Goal: Transaction & Acquisition: Purchase product/service

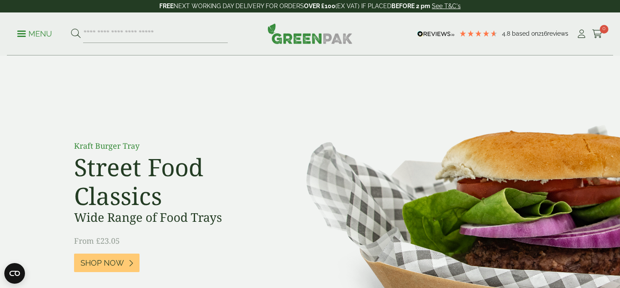
click at [22, 33] on span at bounding box center [21, 33] width 9 height 1
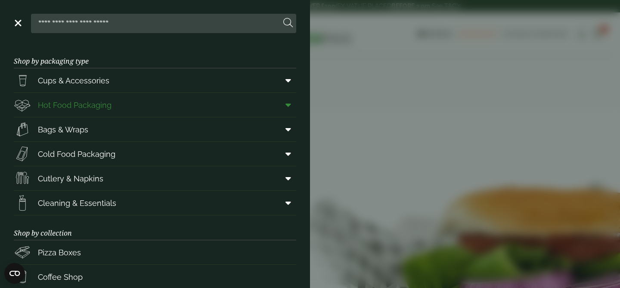
click at [171, 104] on link "Hot Food Packaging" at bounding box center [155, 105] width 282 height 24
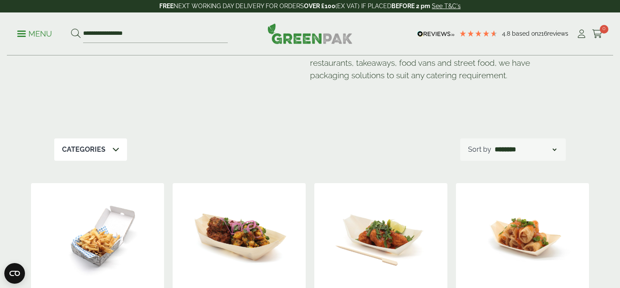
scroll to position [82, 0]
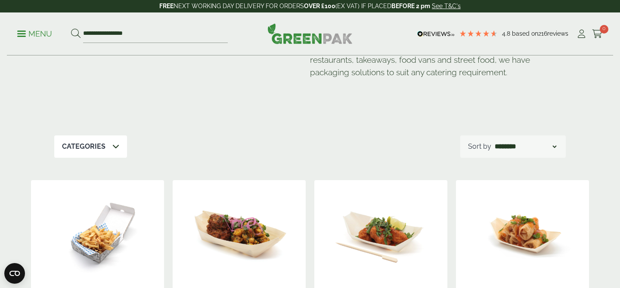
click at [86, 143] on p "Categories" at bounding box center [83, 147] width 43 height 10
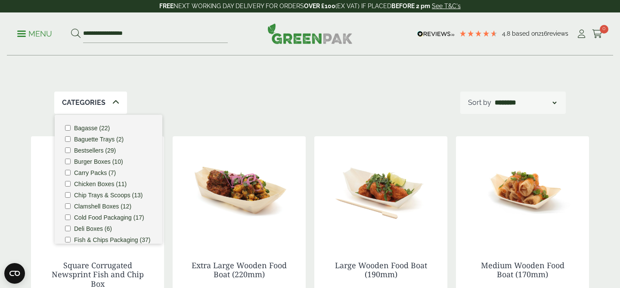
scroll to position [136, 0]
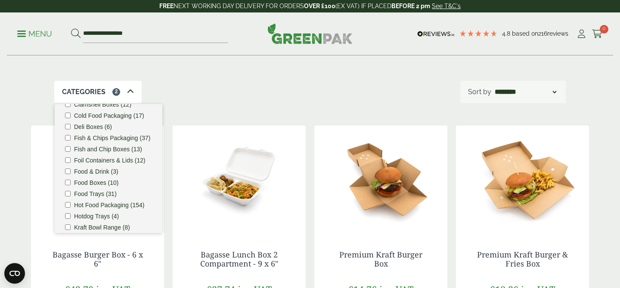
scroll to position [95, 0]
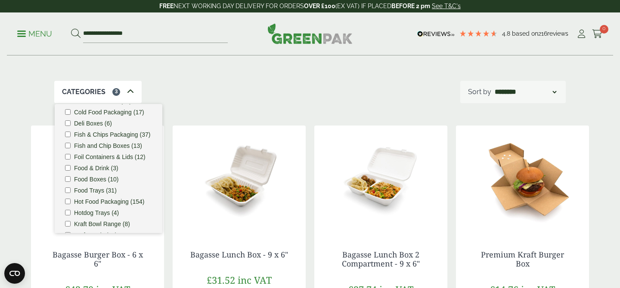
click at [219, 68] on div "Hot Food Packaging Our extensive range of recyclable food packaging offers a gr…" at bounding box center [309, 0] width 511 height 161
click at [130, 89] on icon at bounding box center [130, 91] width 7 height 7
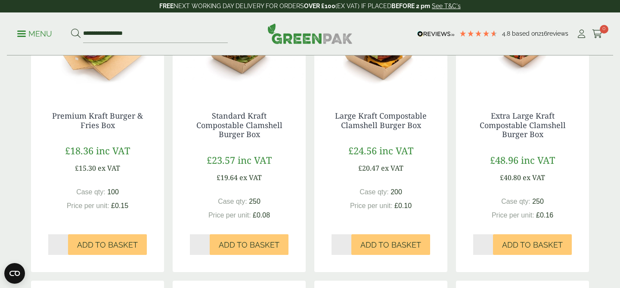
scroll to position [561, 0]
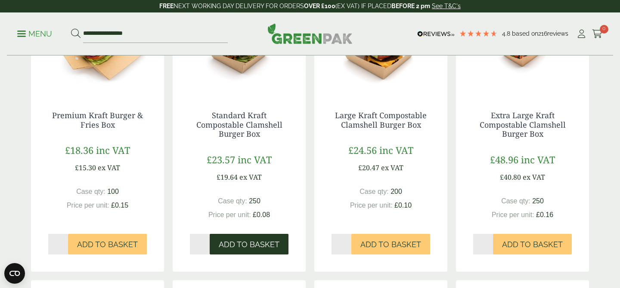
click at [247, 243] on span "Add to Basket" at bounding box center [249, 244] width 61 height 9
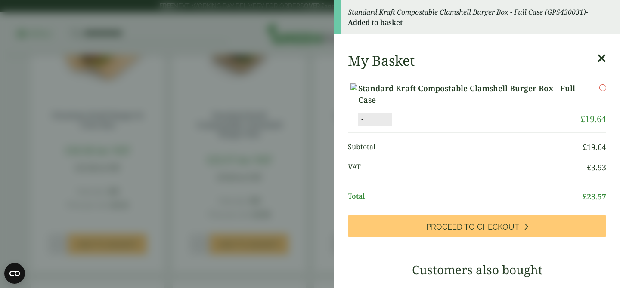
click at [602, 52] on icon at bounding box center [601, 58] width 9 height 12
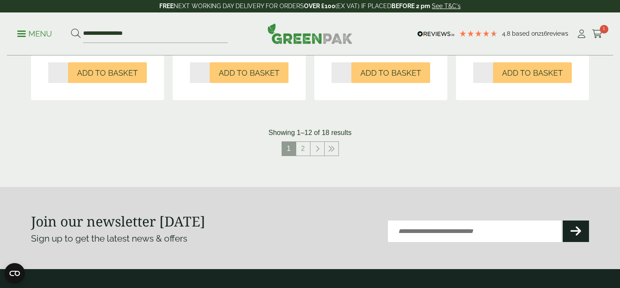
scroll to position [1018, 0]
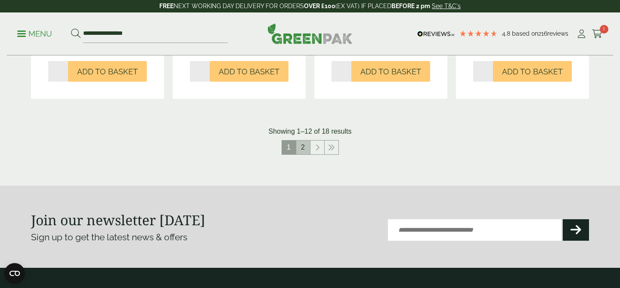
click at [299, 149] on link "2" at bounding box center [303, 148] width 14 height 14
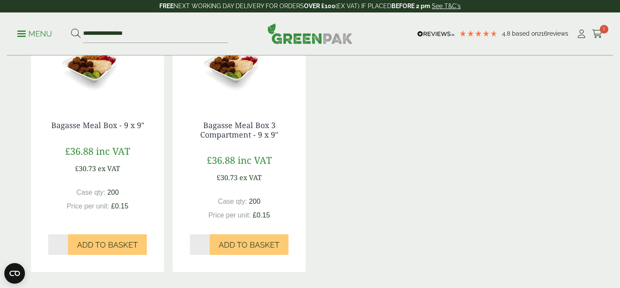
scroll to position [612, 0]
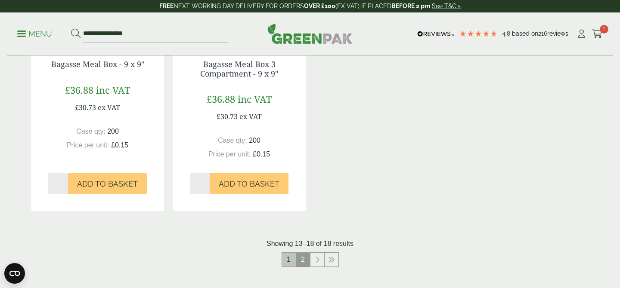
click at [290, 258] on link "1" at bounding box center [289, 260] width 14 height 14
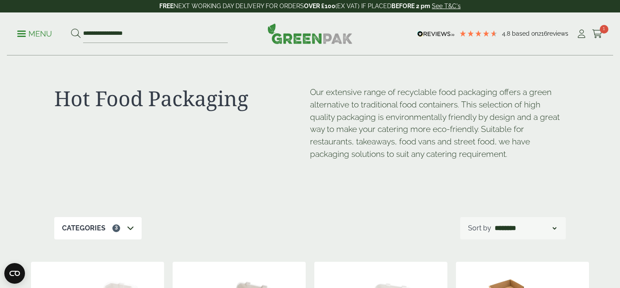
click at [124, 226] on div "Categories 3" at bounding box center [97, 228] width 87 height 22
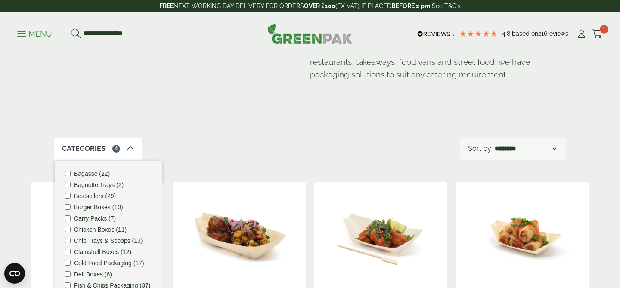
scroll to position [13, 0]
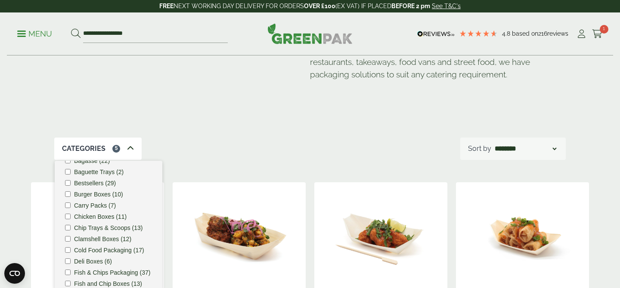
click at [224, 139] on div "Categories 5 Bagasse (22) Baguette Trays (2) Bestsellers (29) Burger Boxes (10)…" at bounding box center [309, 149] width 511 height 22
click at [128, 148] on icon at bounding box center [130, 148] width 7 height 7
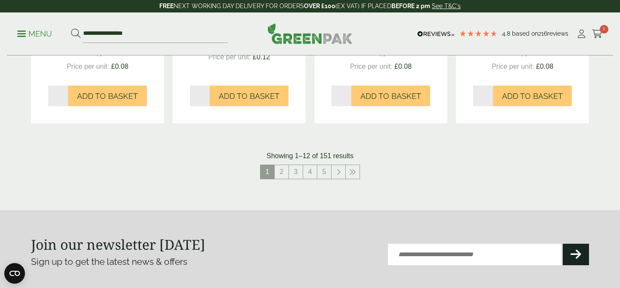
scroll to position [1003, 0]
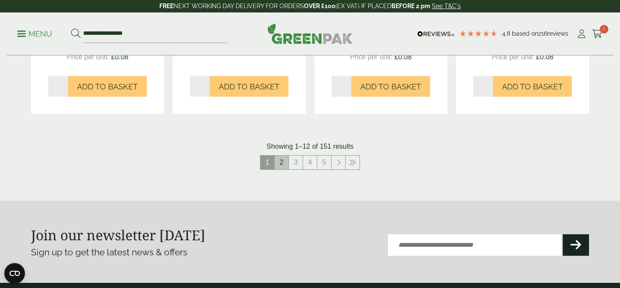
click at [278, 167] on link "2" at bounding box center [282, 163] width 14 height 14
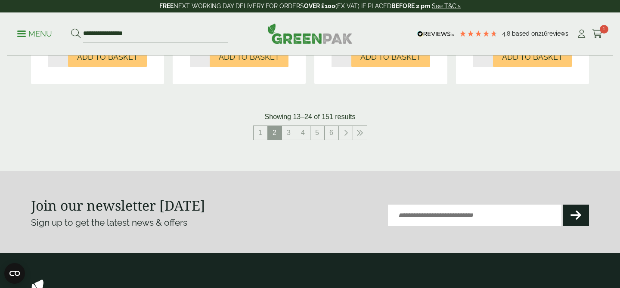
scroll to position [1032, 0]
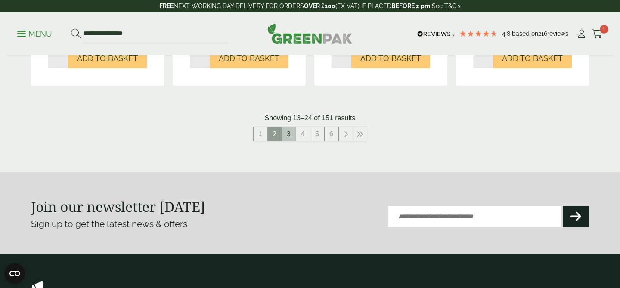
click at [287, 135] on link "3" at bounding box center [289, 134] width 14 height 14
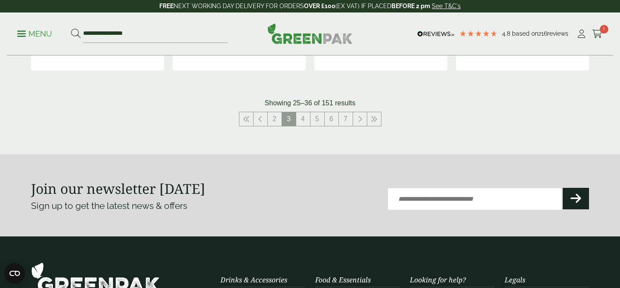
scroll to position [1039, 0]
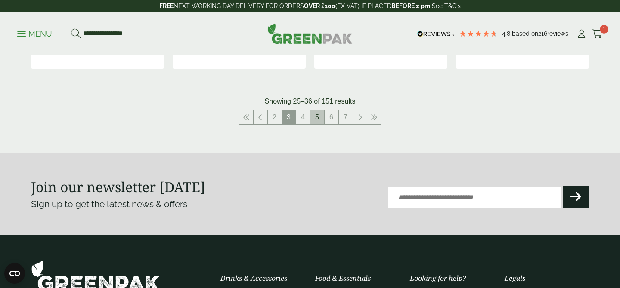
click at [314, 117] on link "5" at bounding box center [317, 118] width 14 height 14
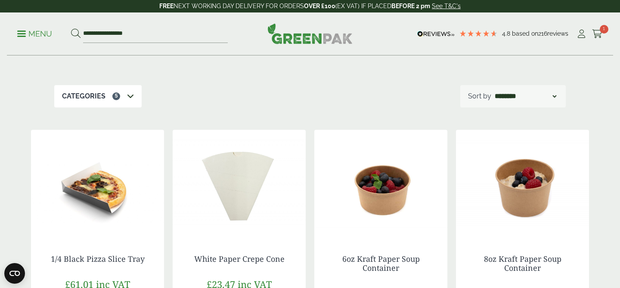
scroll to position [130, 0]
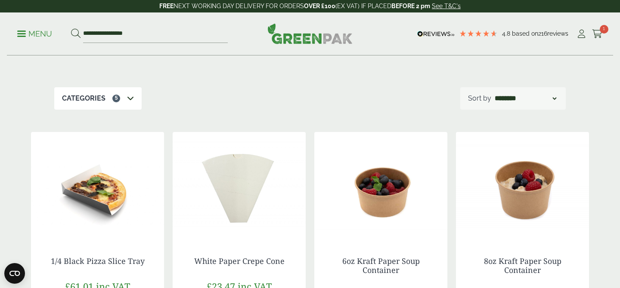
click at [123, 98] on div "Categories 5" at bounding box center [97, 98] width 87 height 22
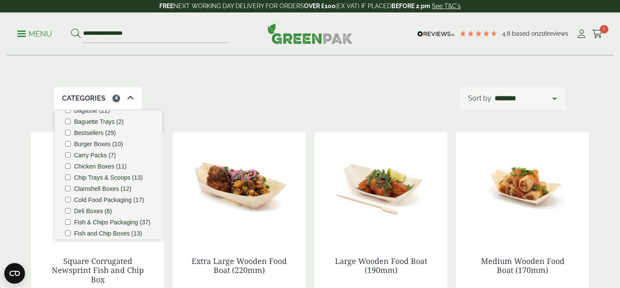
click at [212, 108] on div "Categories 4 Bagasse (22) Baguette Trays (2) Bestsellers (29) Burger Boxes (10)…" at bounding box center [309, 98] width 511 height 22
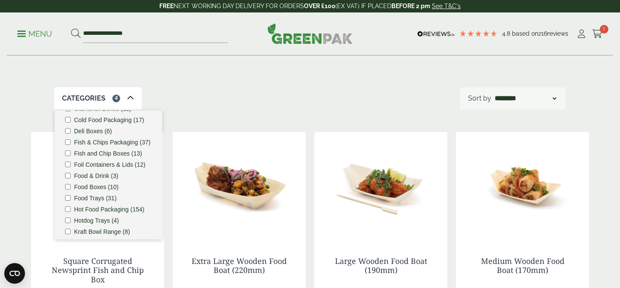
scroll to position [95, 0]
click at [95, 209] on label "Hot Food Packaging (154)" at bounding box center [109, 208] width 70 height 6
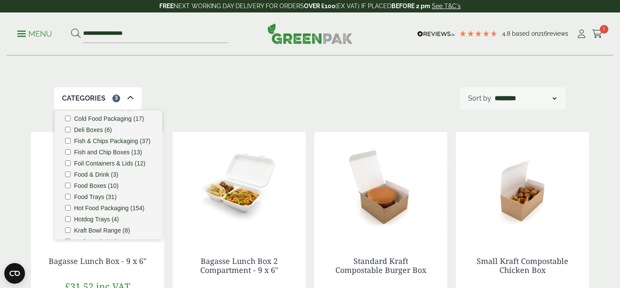
click at [217, 88] on div "Categories 3 Bagasse (22) Baguette Trays (2) Bestsellers (29) Burger Boxes (10)…" at bounding box center [309, 98] width 511 height 22
click at [134, 99] on div "Categories 3" at bounding box center [97, 98] width 87 height 22
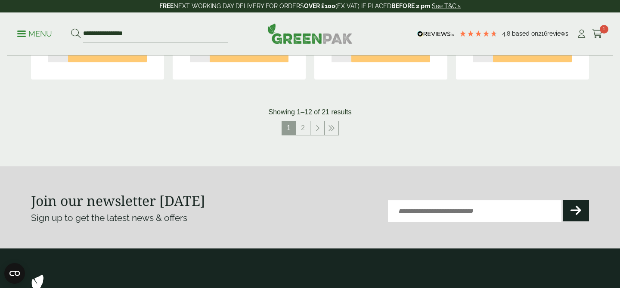
scroll to position [1029, 0]
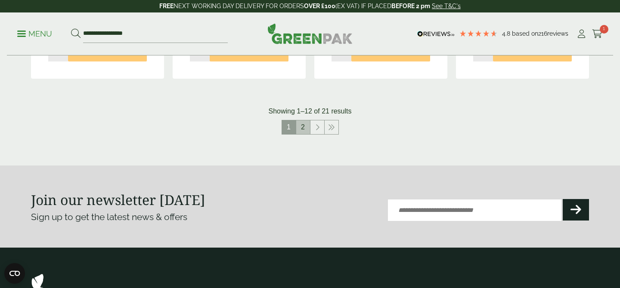
click at [305, 128] on link "2" at bounding box center [303, 127] width 14 height 14
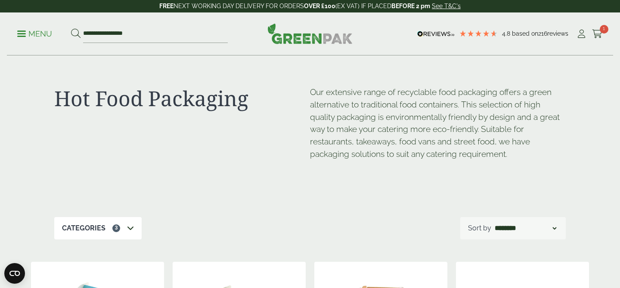
click at [31, 38] on p "Menu" at bounding box center [34, 34] width 35 height 10
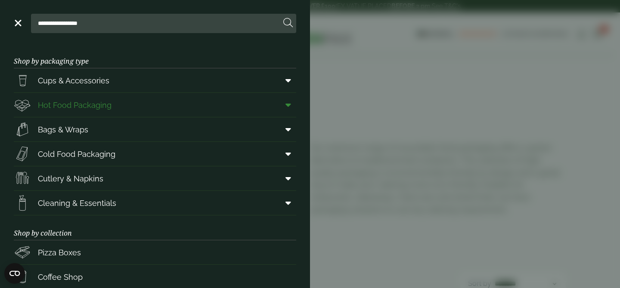
click at [290, 105] on icon at bounding box center [288, 105] width 6 height 9
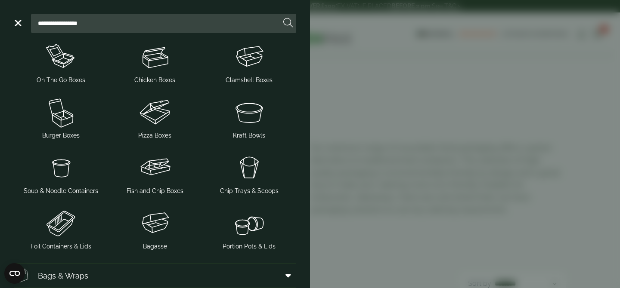
scroll to position [139, 0]
click at [160, 67] on img at bounding box center [154, 56] width 87 height 34
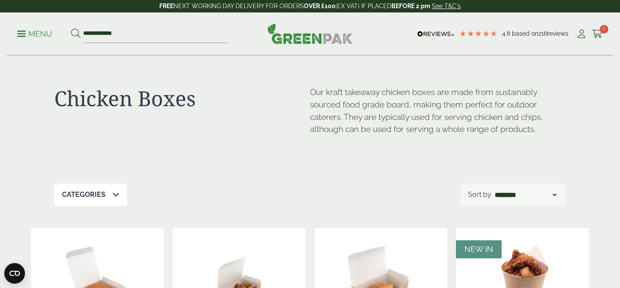
click at [24, 37] on p "Menu" at bounding box center [34, 34] width 35 height 10
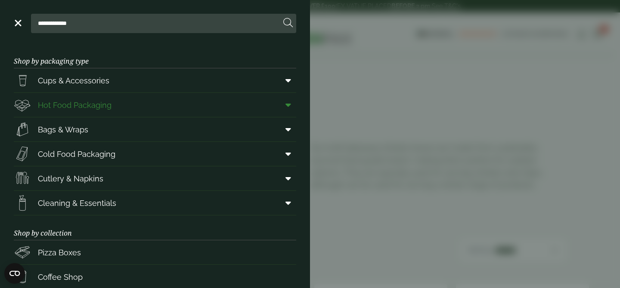
click at [285, 104] on span at bounding box center [286, 105] width 19 height 16
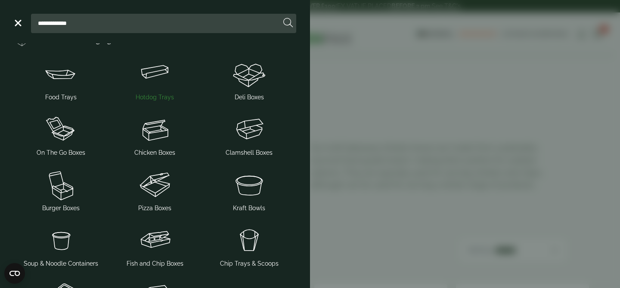
scroll to position [66, 0]
click at [68, 135] on img at bounding box center [60, 129] width 87 height 34
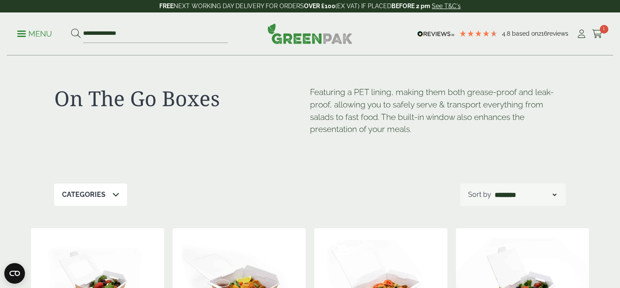
click at [37, 34] on p "Menu" at bounding box center [34, 34] width 35 height 10
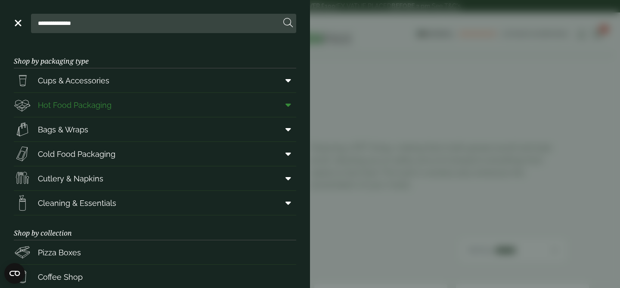
click at [290, 107] on icon at bounding box center [288, 105] width 6 height 9
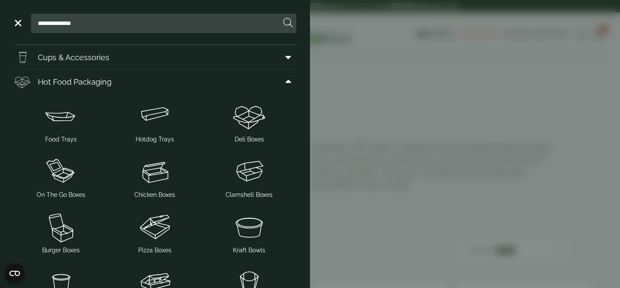
scroll to position [11, 0]
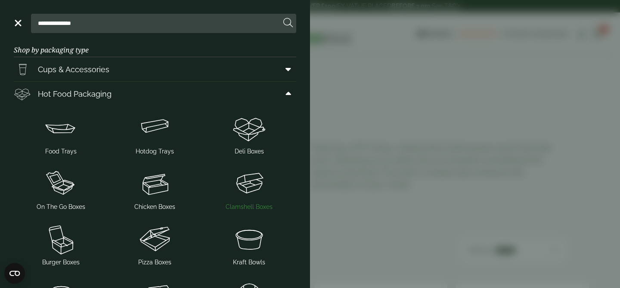
click at [259, 204] on span "Clamshell Boxes" at bounding box center [248, 207] width 47 height 9
